Goal: Task Accomplishment & Management: Understand process/instructions

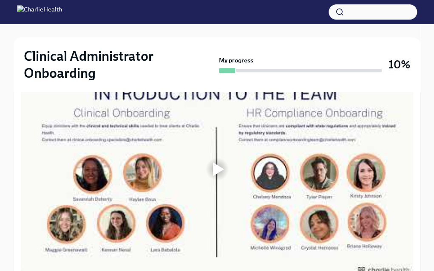
scroll to position [357, 0]
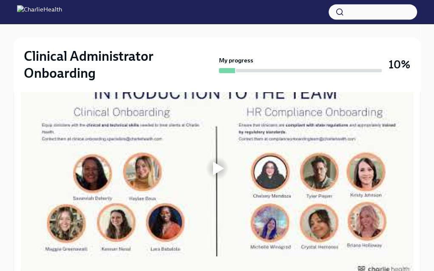
drag, startPoint x: 212, startPoint y: 137, endPoint x: 201, endPoint y: 224, distance: 87.5
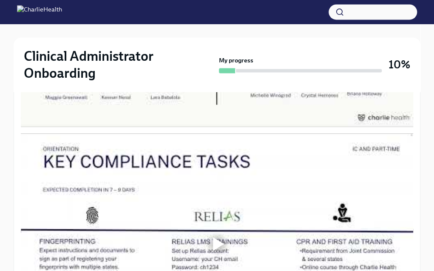
scroll to position [508, 0]
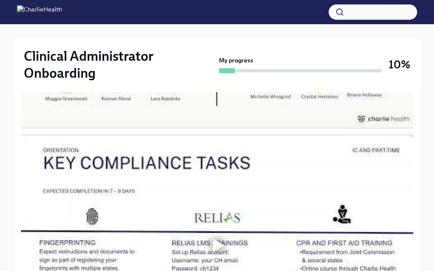
click at [220, 25] on div at bounding box center [218, 18] width 11 height 14
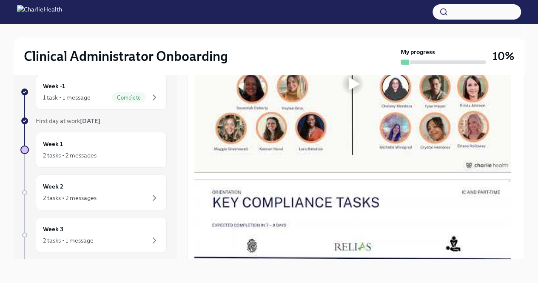
scroll to position [354, 0]
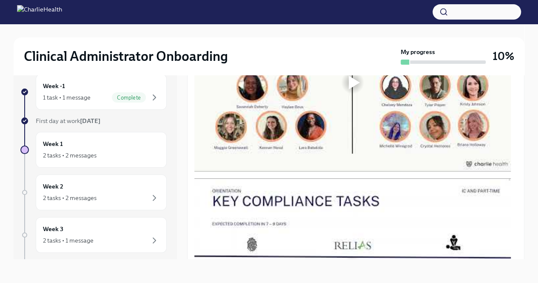
click at [368, 171] on div at bounding box center [352, 82] width 317 height 178
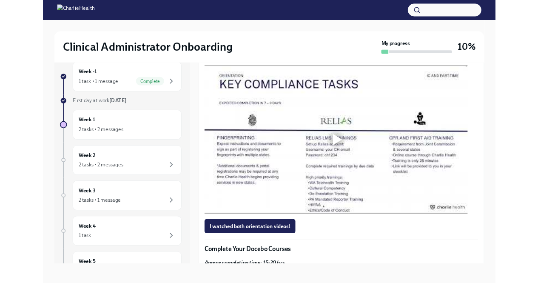
scroll to position [0, 0]
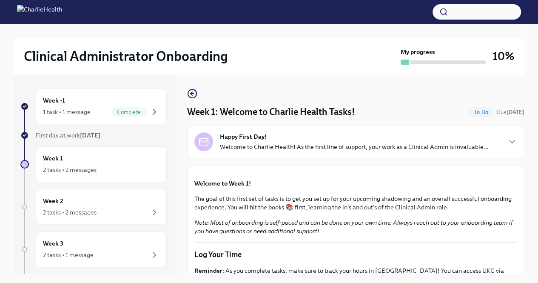
click at [408, 108] on div "Week 1: Welcome to Charlie Health Tasks! To Do Due [DATE]" at bounding box center [355, 112] width 337 height 13
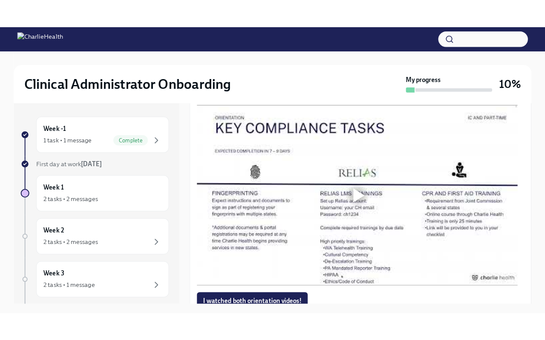
scroll to position [471, 0]
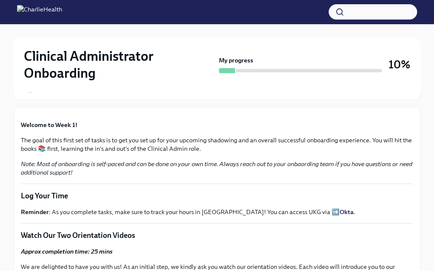
scroll to position [131, 0]
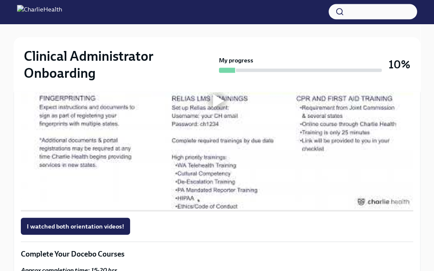
scroll to position [654, 0]
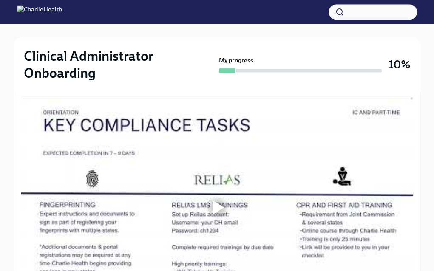
scroll to position [548, 0]
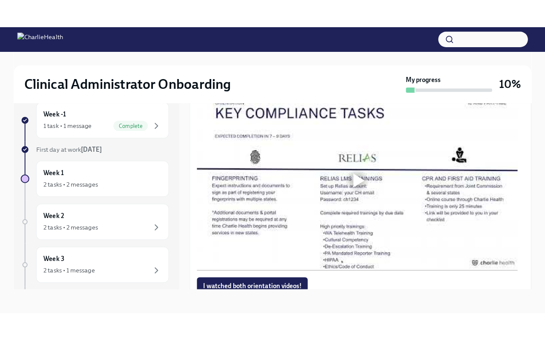
scroll to position [471, 0]
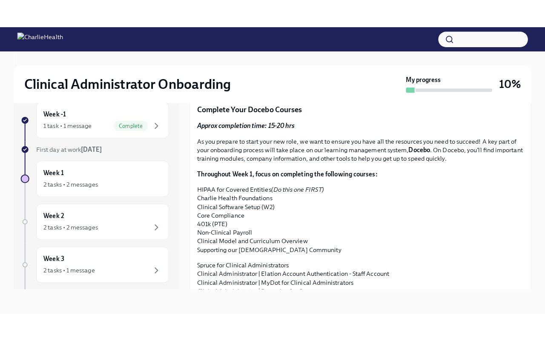
scroll to position [669, 0]
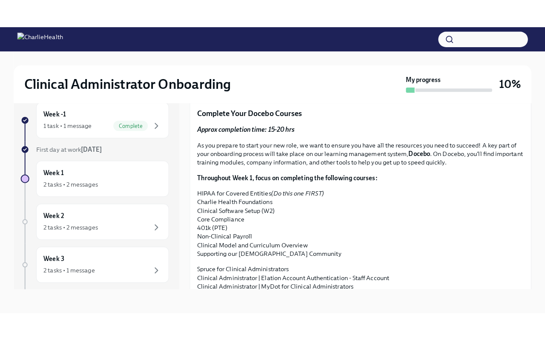
scroll to position [672, 0]
